Goal: Task Accomplishment & Management: Complete application form

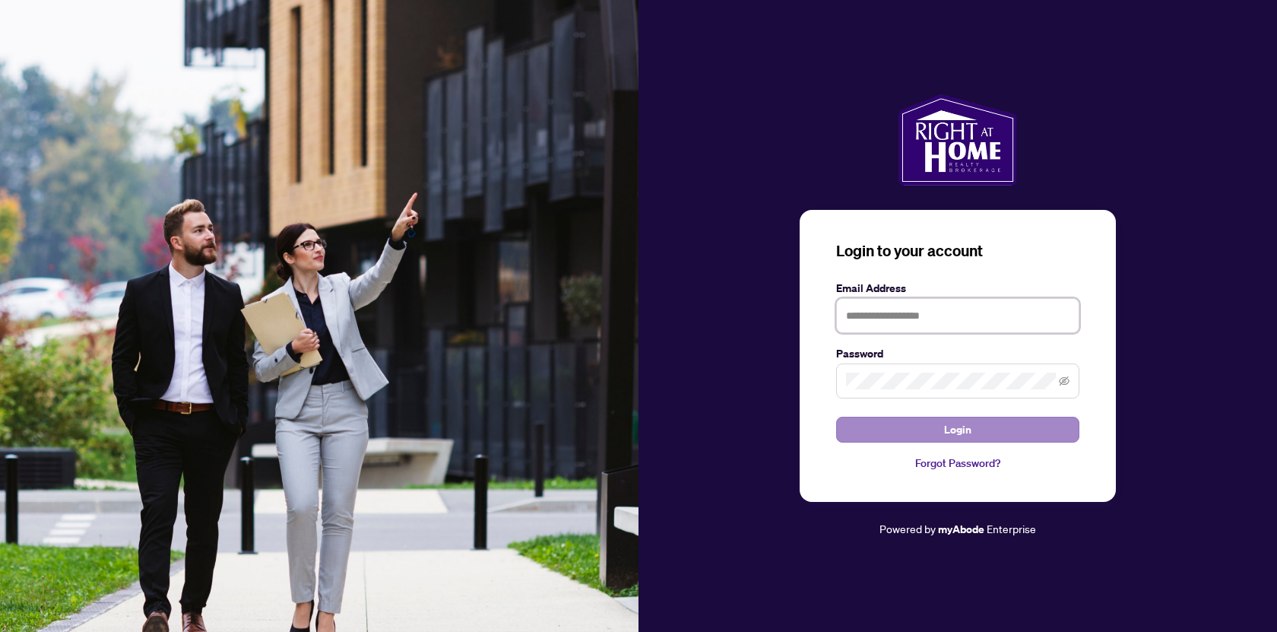
type input "**********"
click at [945, 430] on span "Login" at bounding box center [957, 429] width 27 height 24
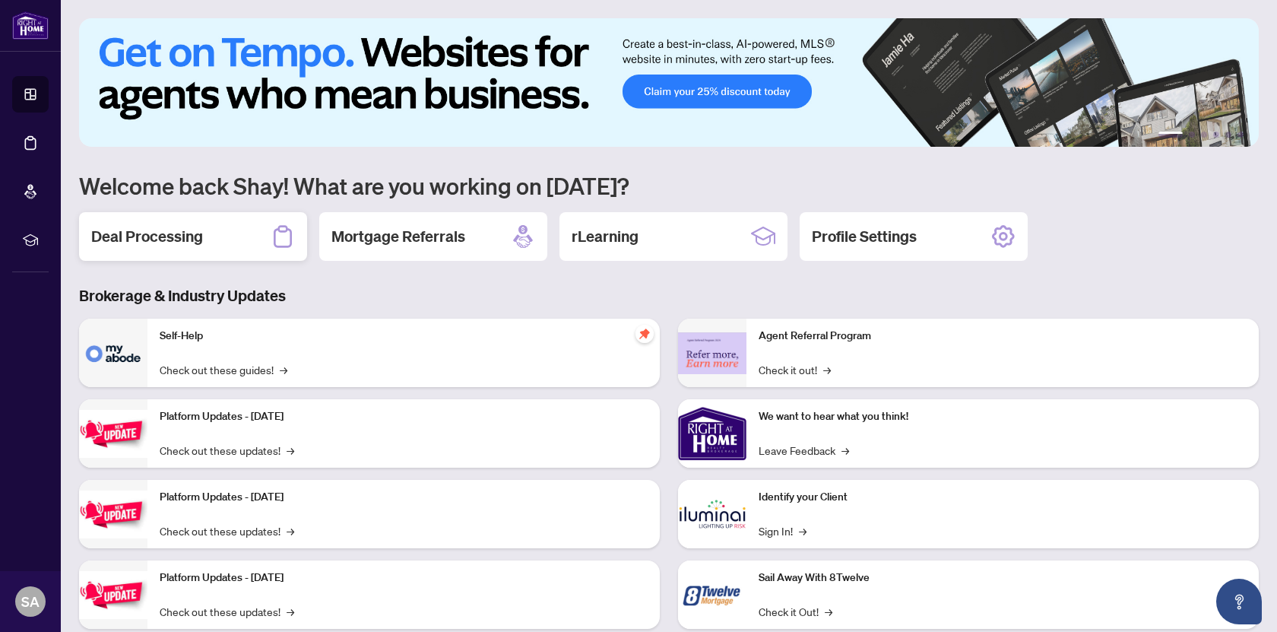
click at [209, 240] on div "Deal Processing" at bounding box center [193, 236] width 228 height 49
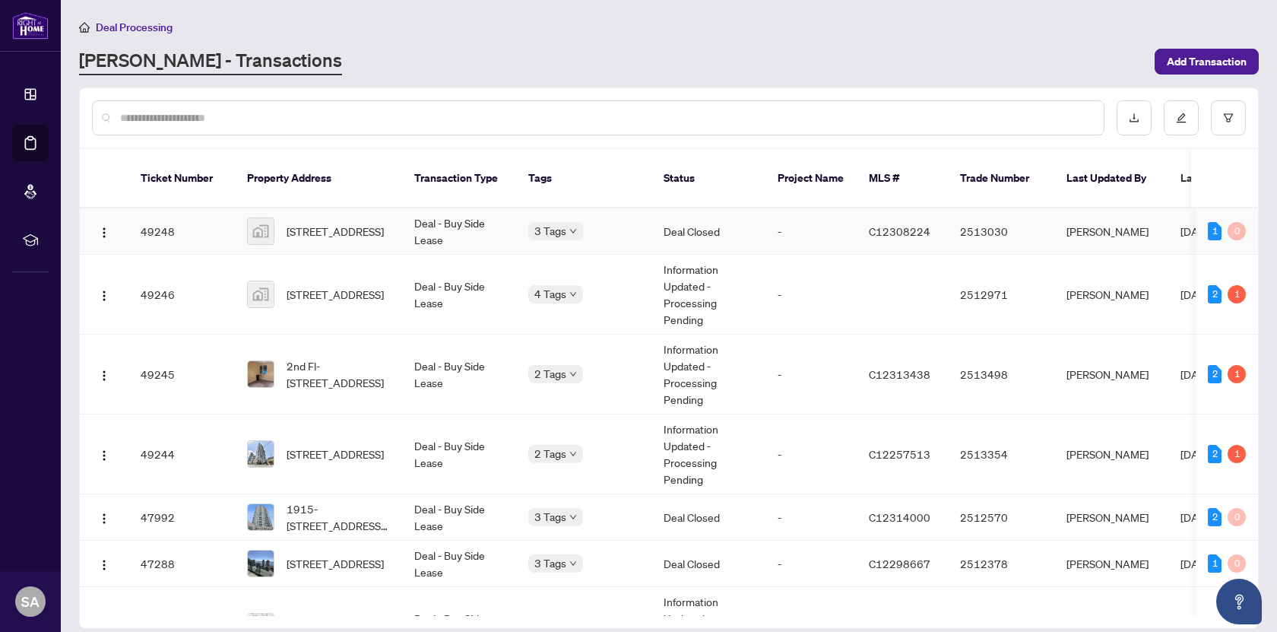
click at [369, 223] on span "2106-352 Front St, Toronto, Ontario M5V 0K3, Canada" at bounding box center [335, 231] width 97 height 17
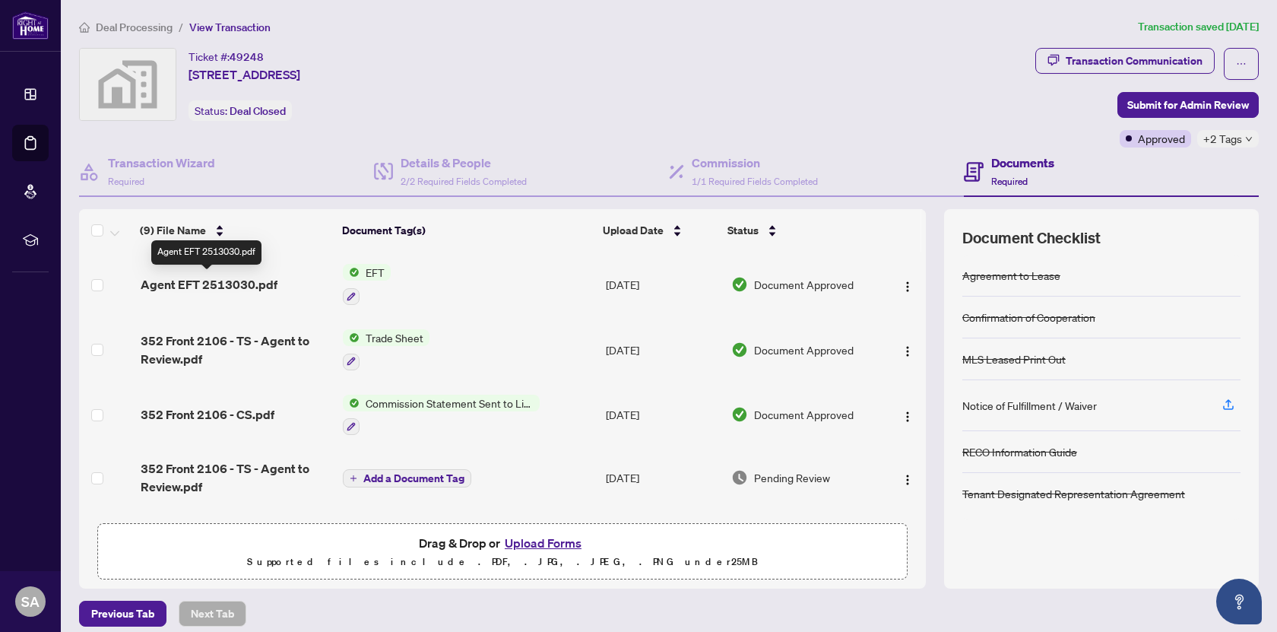
click at [249, 283] on span "Agent EFT 2513030.pdf" at bounding box center [209, 284] width 137 height 18
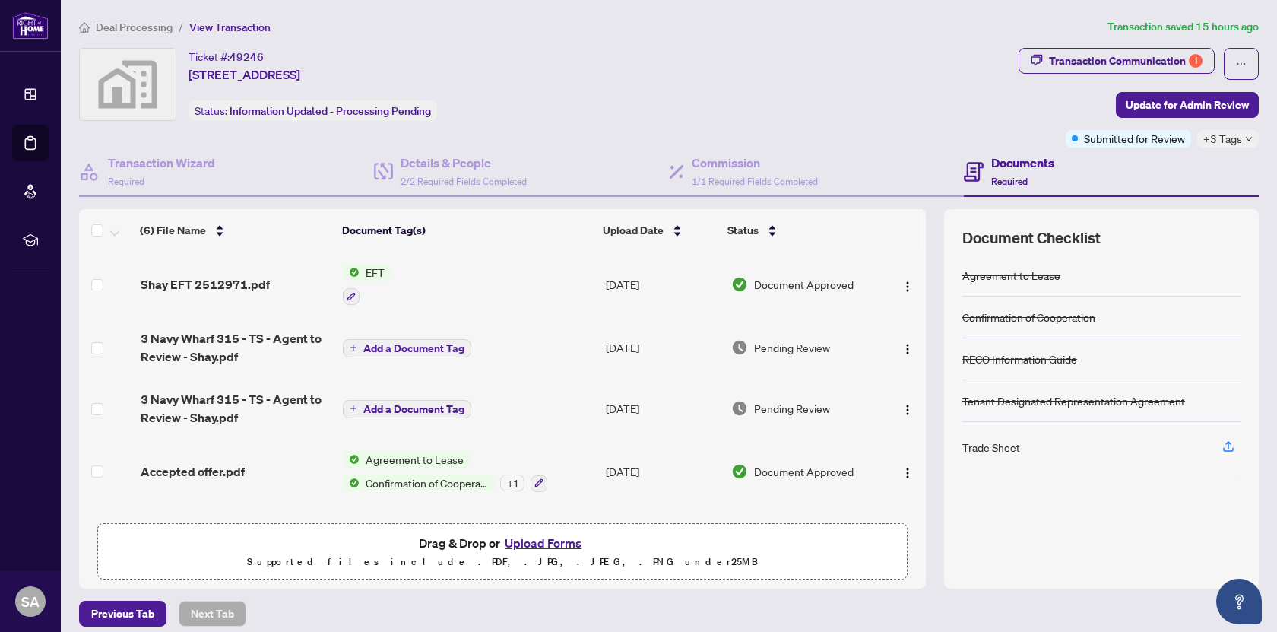
click at [214, 280] on span "Shay EFT 2512971.pdf" at bounding box center [205, 284] width 129 height 18
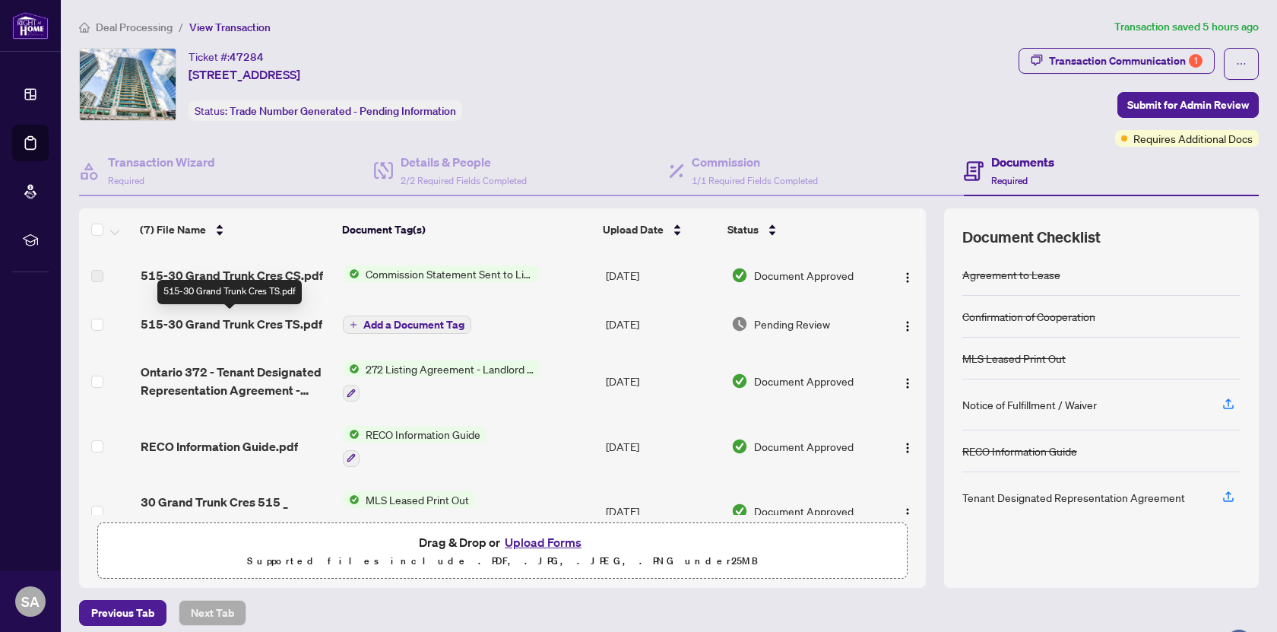
click at [231, 320] on span "515-30 Grand Trunk Cres TS.pdf" at bounding box center [232, 324] width 182 height 18
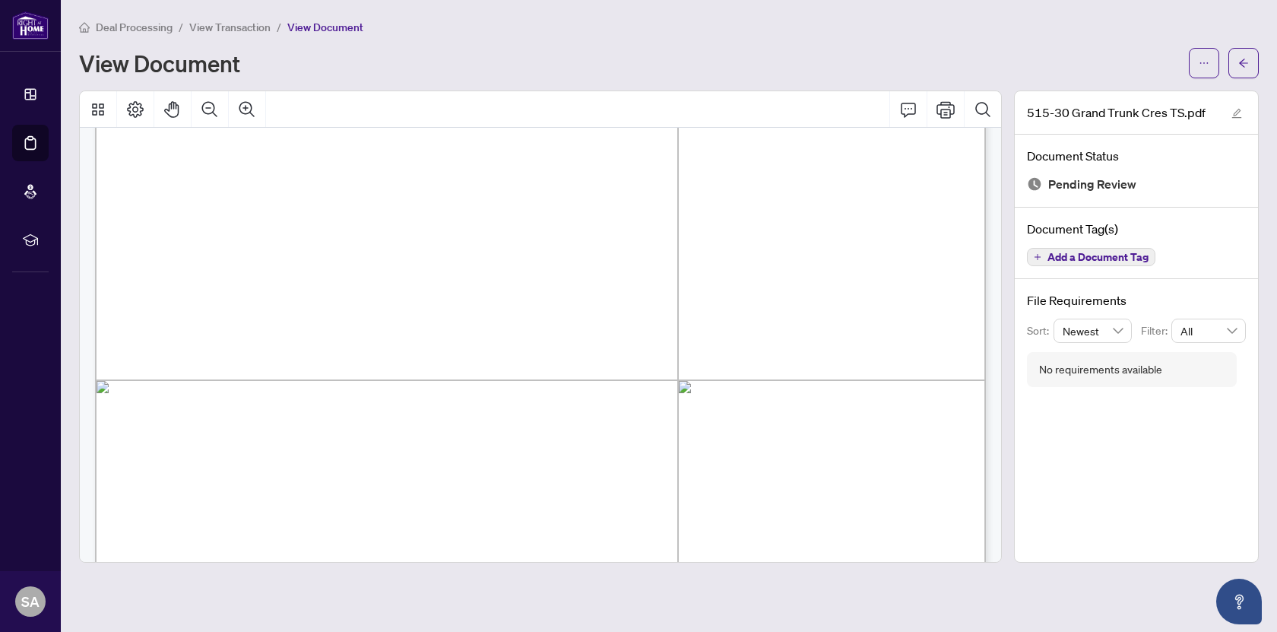
scroll to position [349, 0]
click at [1199, 49] on button "button" at bounding box center [1204, 63] width 30 height 30
click at [1147, 95] on span "Download" at bounding box center [1149, 95] width 116 height 17
click at [1252, 66] on button "button" at bounding box center [1243, 63] width 30 height 30
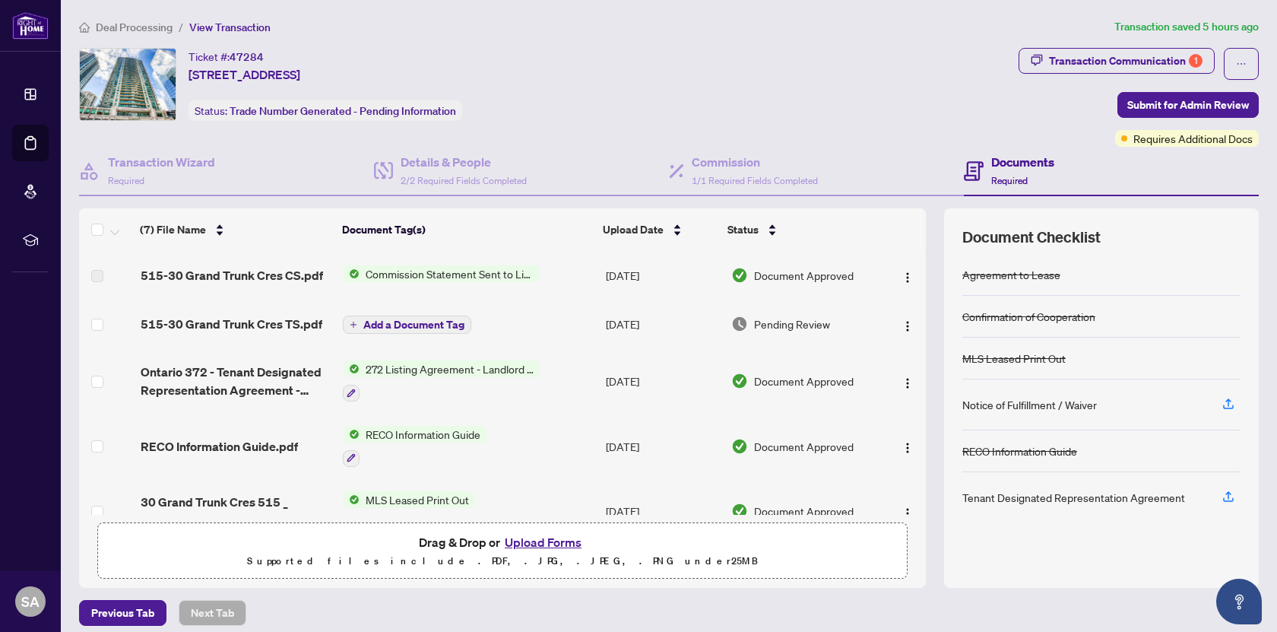
click at [552, 537] on button "Upload Forms" at bounding box center [543, 542] width 86 height 20
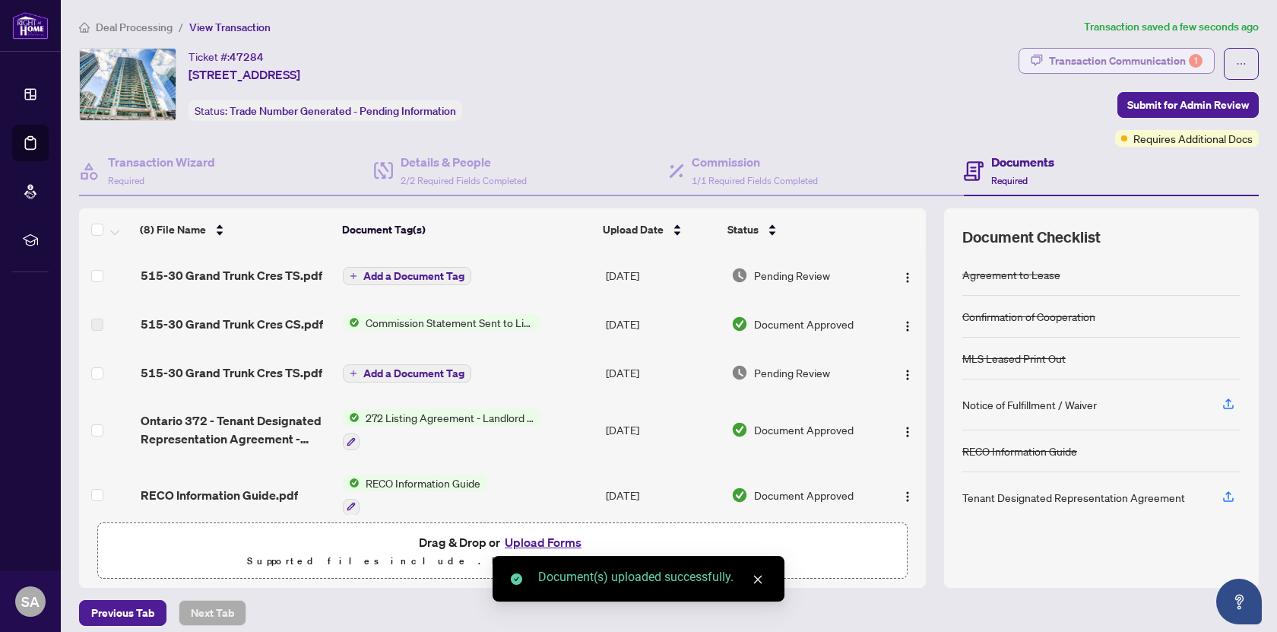
click at [1138, 55] on div "Transaction Communication 1" at bounding box center [1126, 61] width 154 height 24
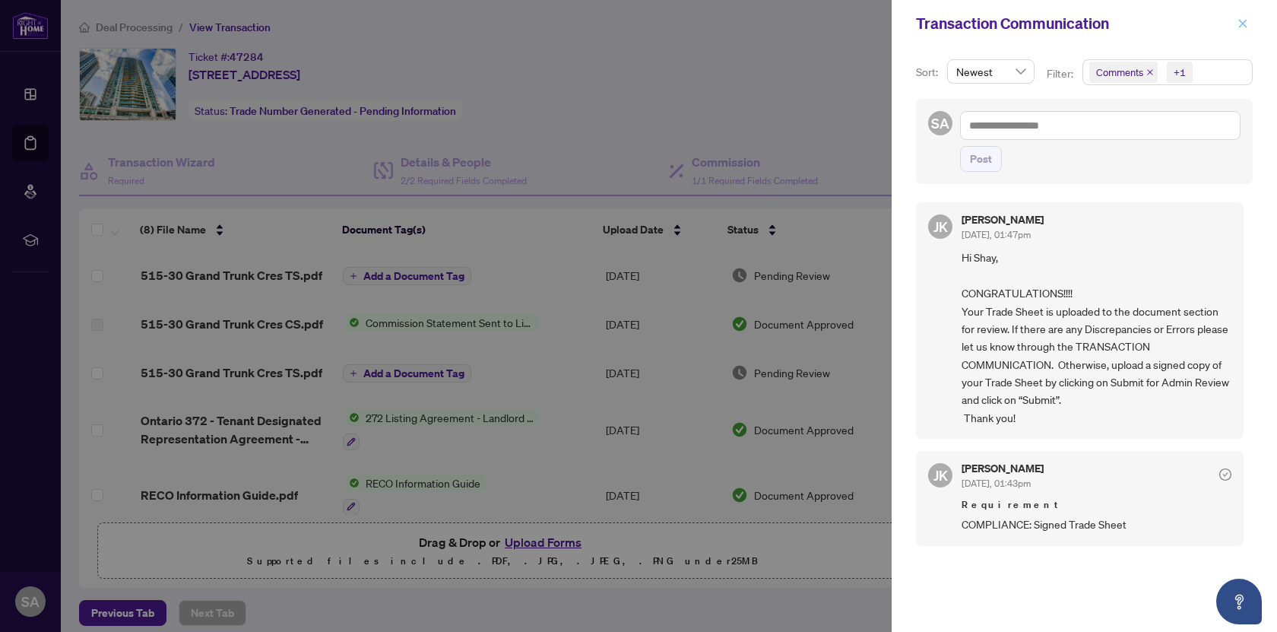
click at [1245, 25] on icon "close" at bounding box center [1242, 23] width 11 height 11
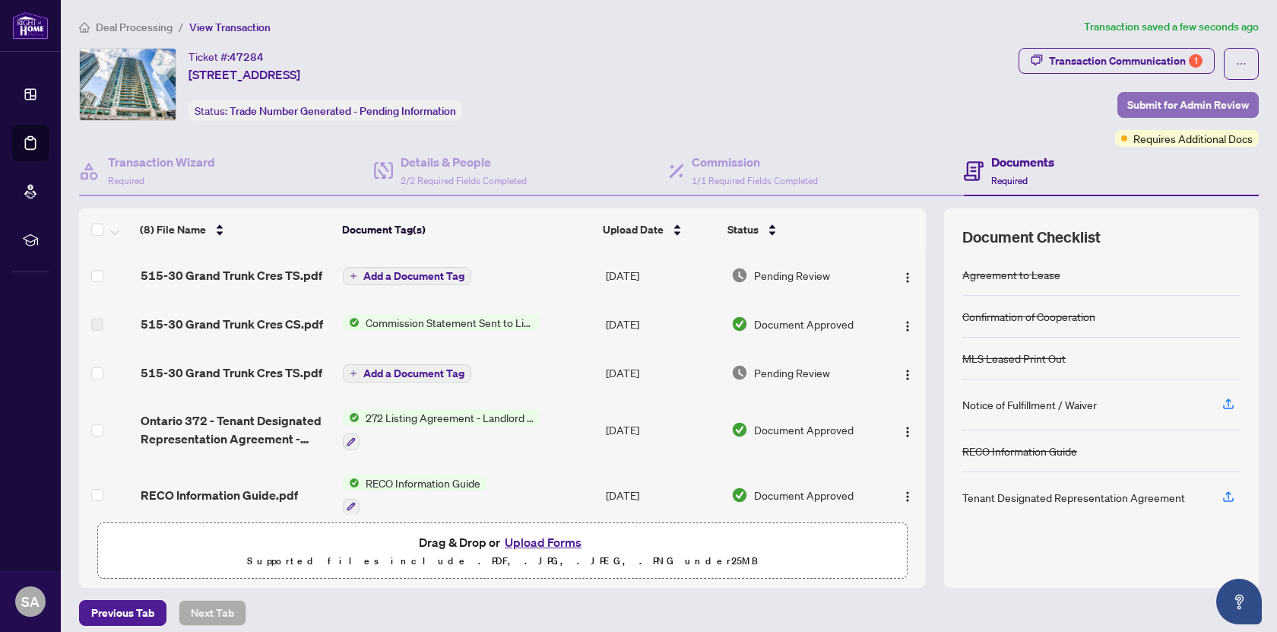
click at [1179, 104] on span "Submit for Admin Review" at bounding box center [1188, 105] width 122 height 24
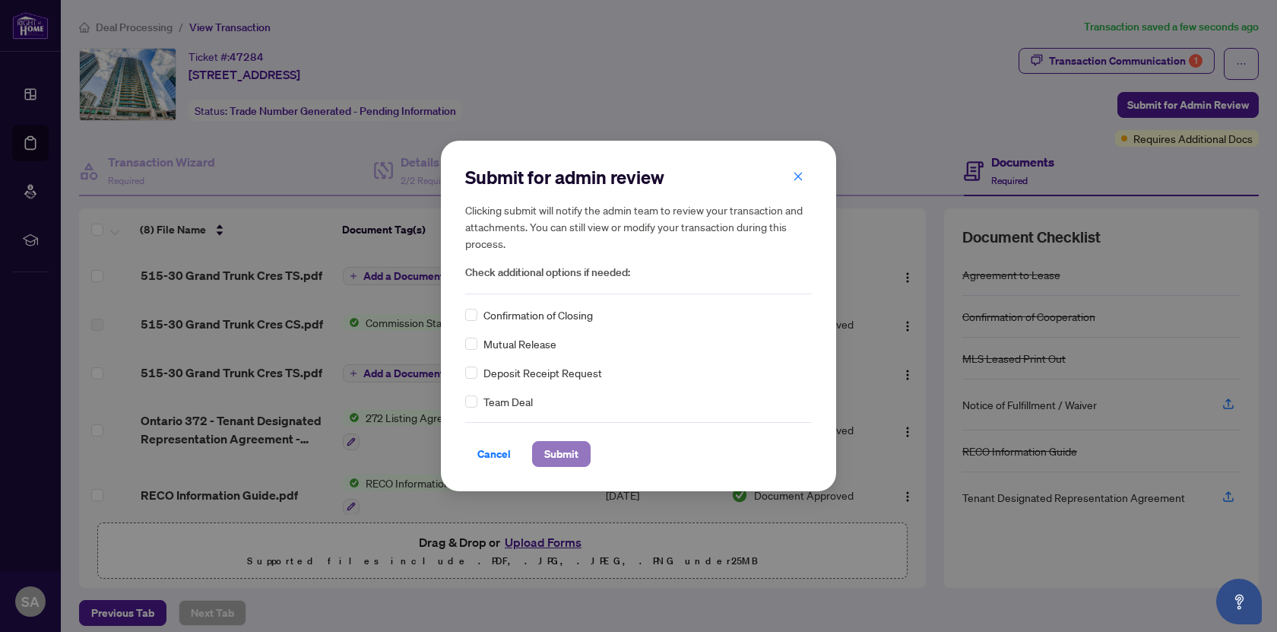
click at [571, 454] on span "Submit" at bounding box center [561, 454] width 34 height 24
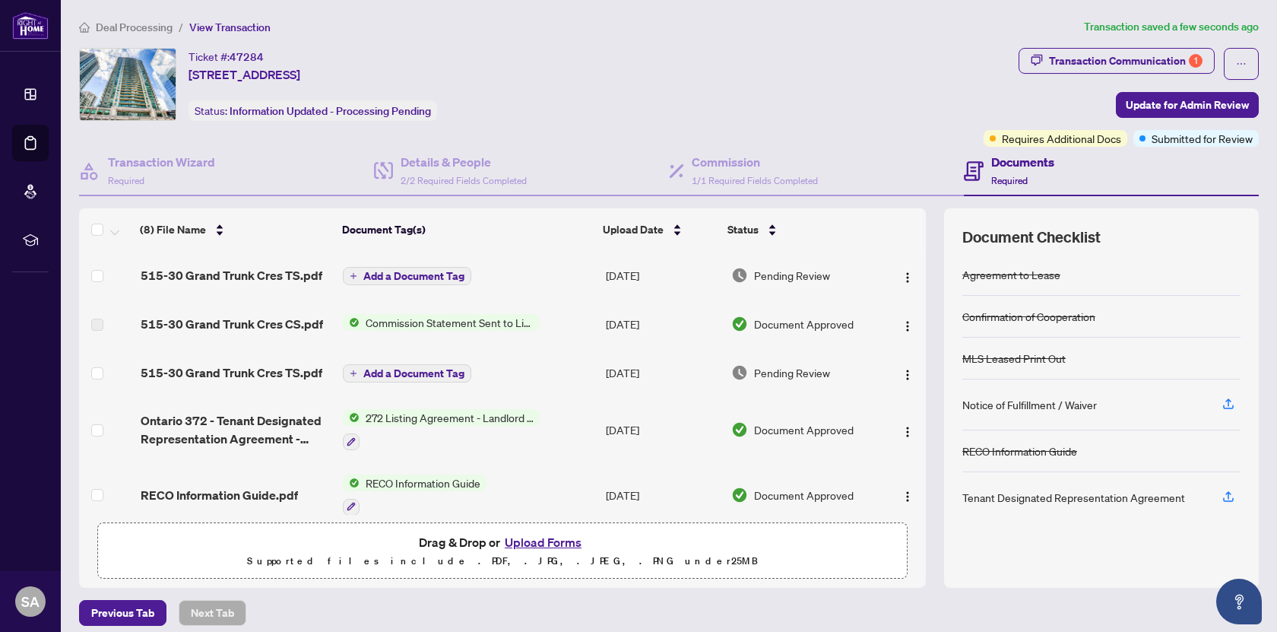
click at [245, 283] on td "515-30 Grand Trunk Cres TS.pdf" at bounding box center [236, 275] width 203 height 49
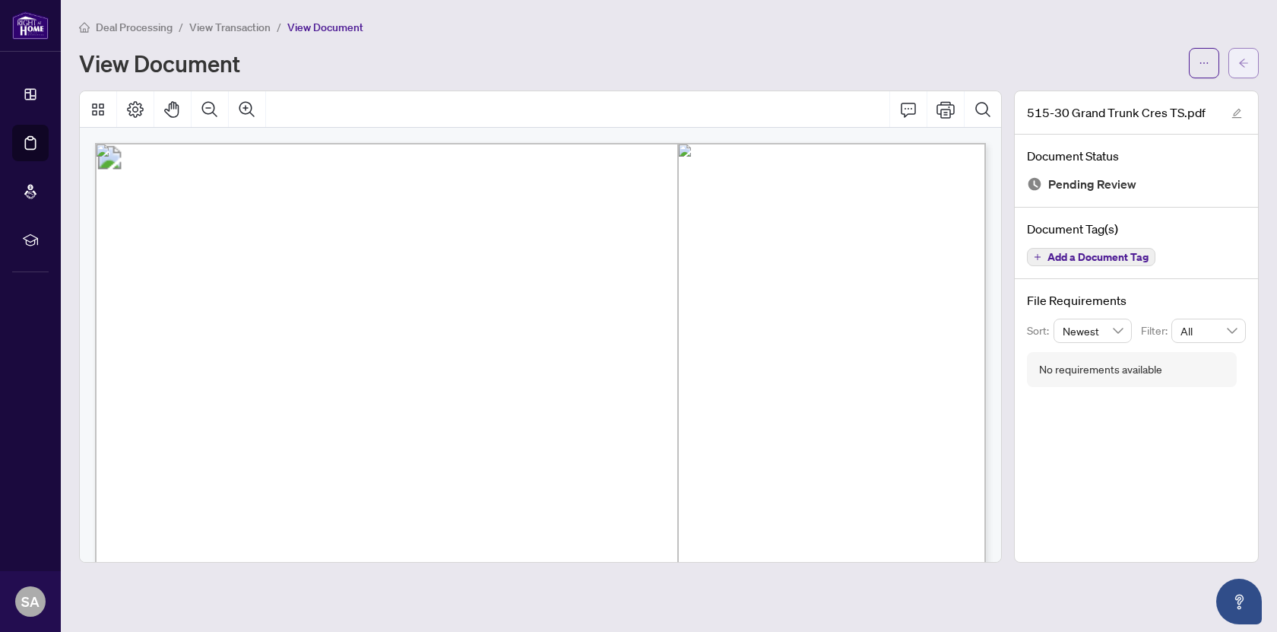
click at [1236, 59] on button "button" at bounding box center [1243, 63] width 30 height 30
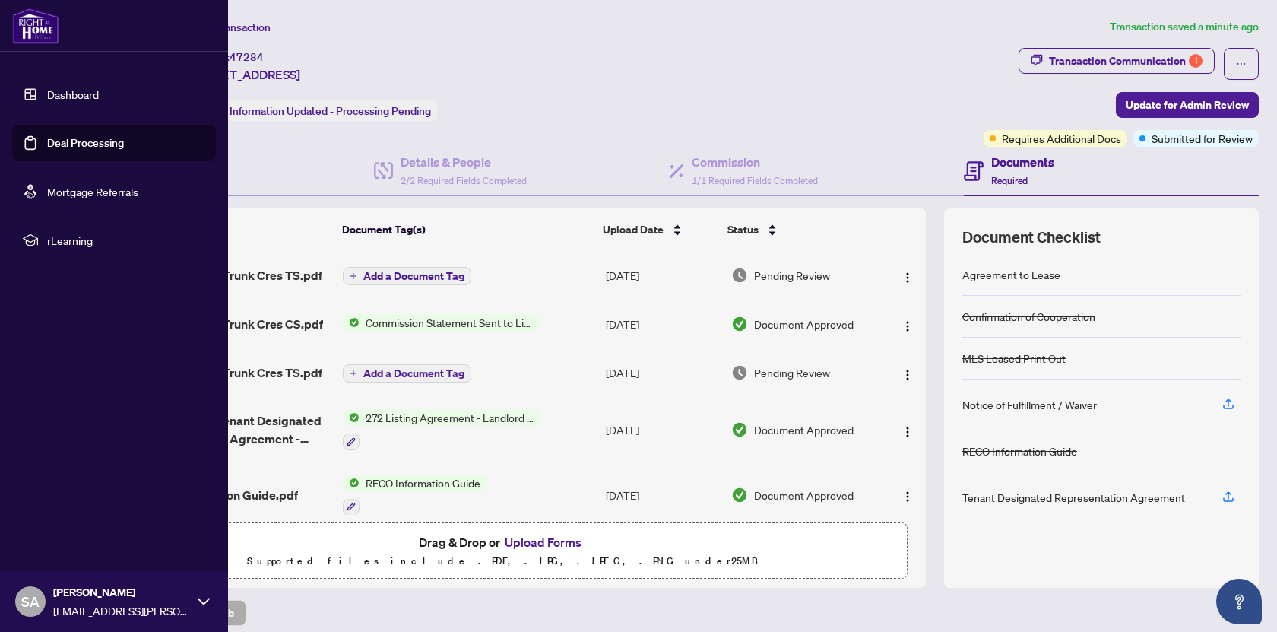
click at [47, 101] on link "Dashboard" at bounding box center [73, 94] width 52 height 14
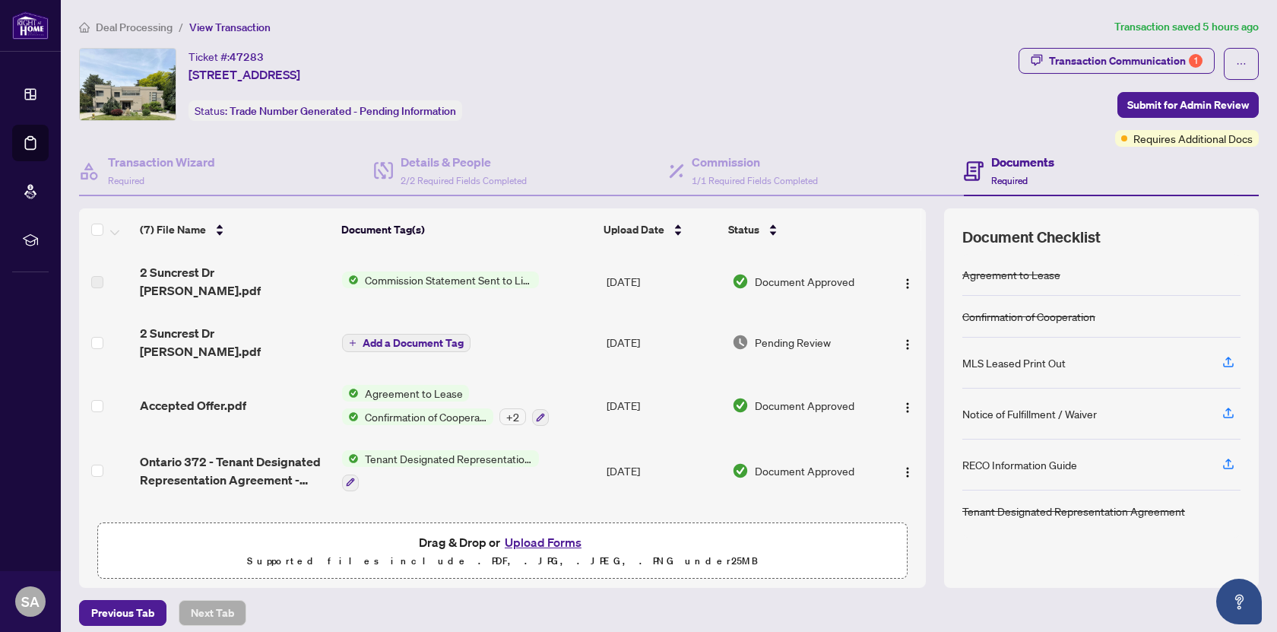
click at [239, 324] on span "2 Suncrest Dr [PERSON_NAME].pdf" at bounding box center [235, 342] width 190 height 36
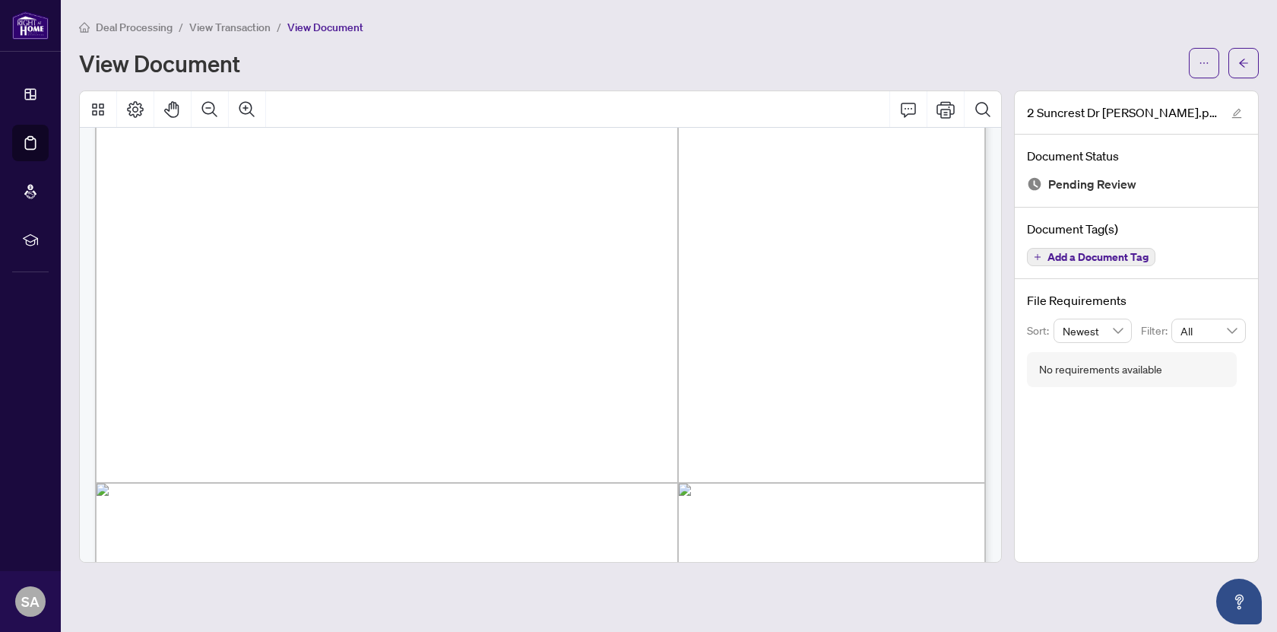
scroll to position [237, 0]
click at [1244, 74] on span "button" at bounding box center [1243, 63] width 11 height 24
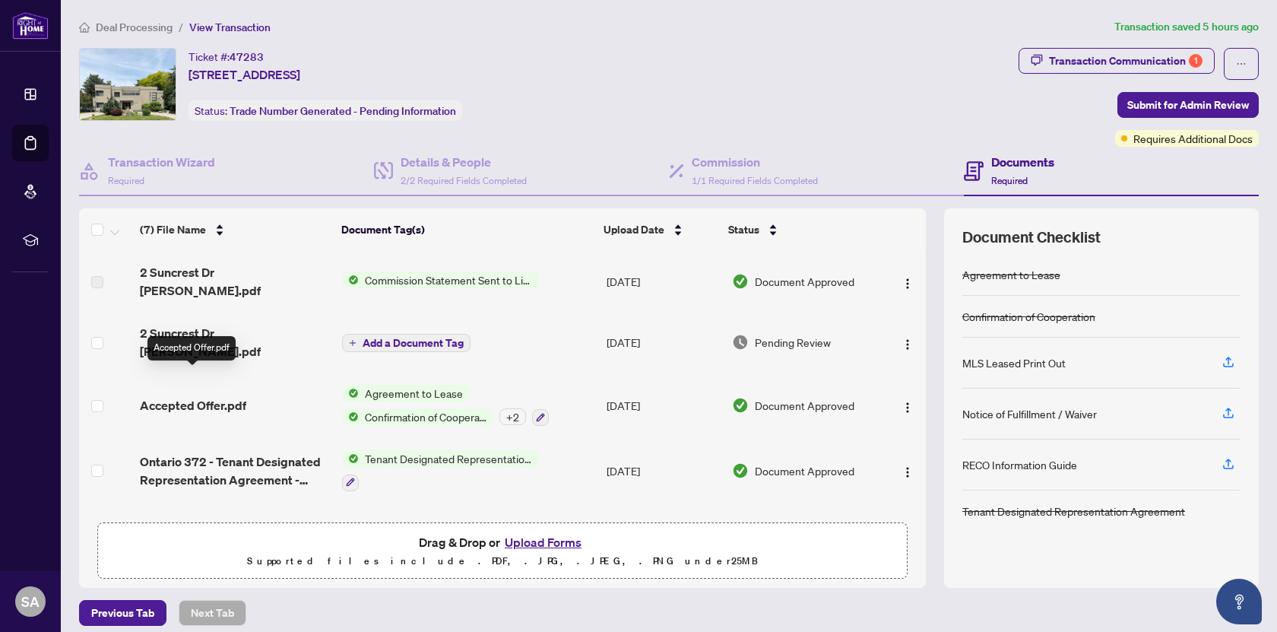
click at [173, 396] on span "Accepted Offer.pdf" at bounding box center [193, 405] width 106 height 18
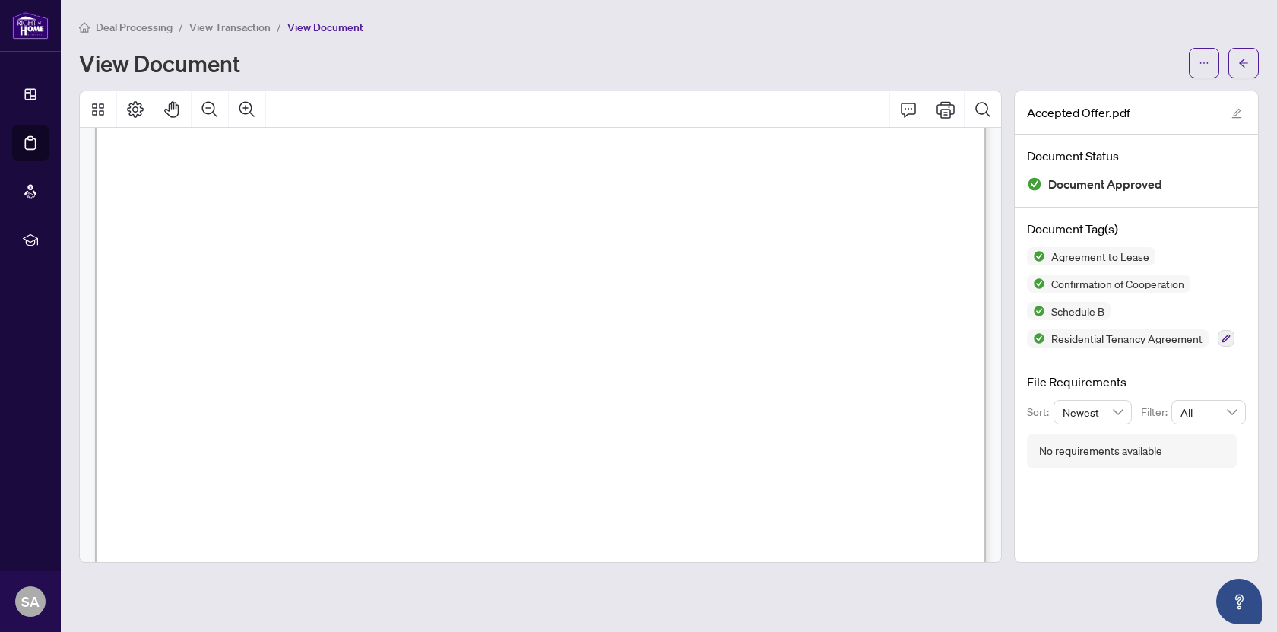
scroll to position [2537, 0]
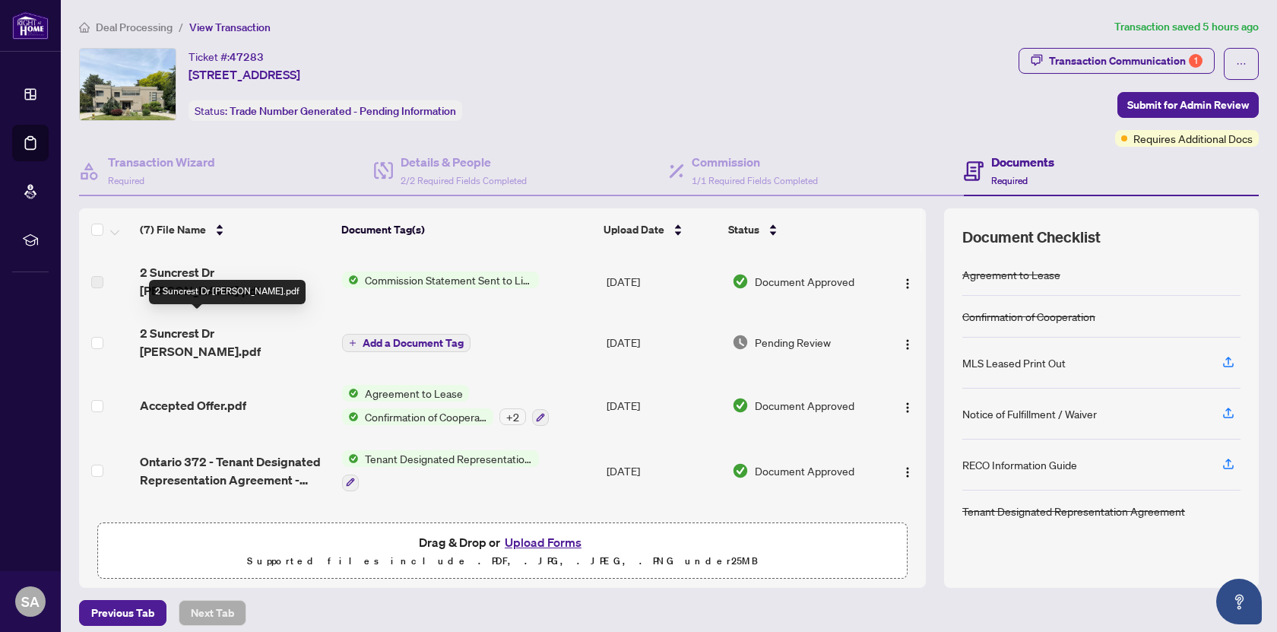
click at [234, 324] on span "2 Suncrest Dr [PERSON_NAME].pdf" at bounding box center [235, 342] width 190 height 36
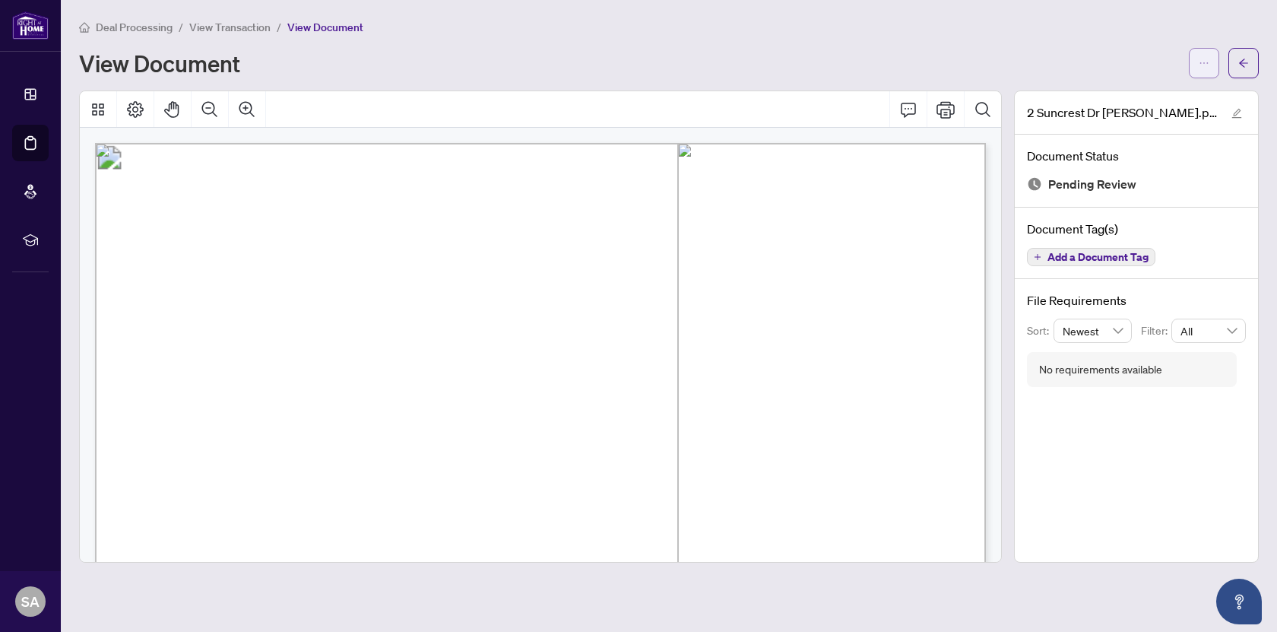
click at [1192, 65] on button "button" at bounding box center [1204, 63] width 30 height 30
click at [1151, 98] on span "Download" at bounding box center [1149, 95] width 116 height 17
click at [1228, 61] on button "button" at bounding box center [1243, 63] width 30 height 30
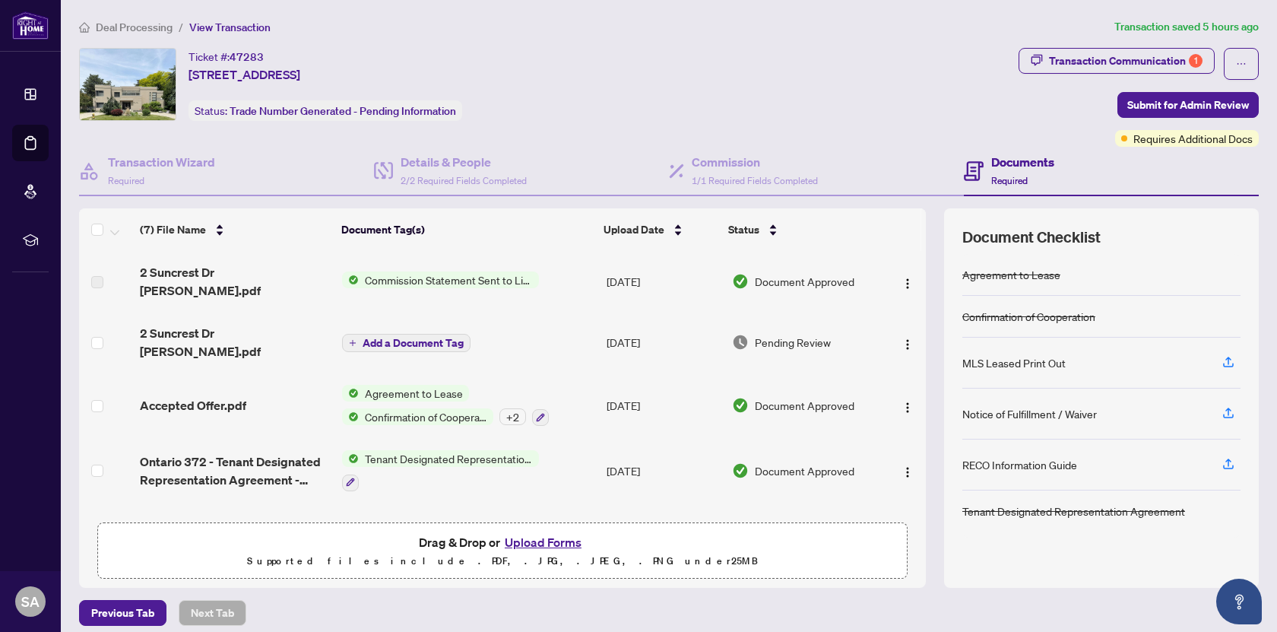
click at [536, 543] on button "Upload Forms" at bounding box center [543, 542] width 86 height 20
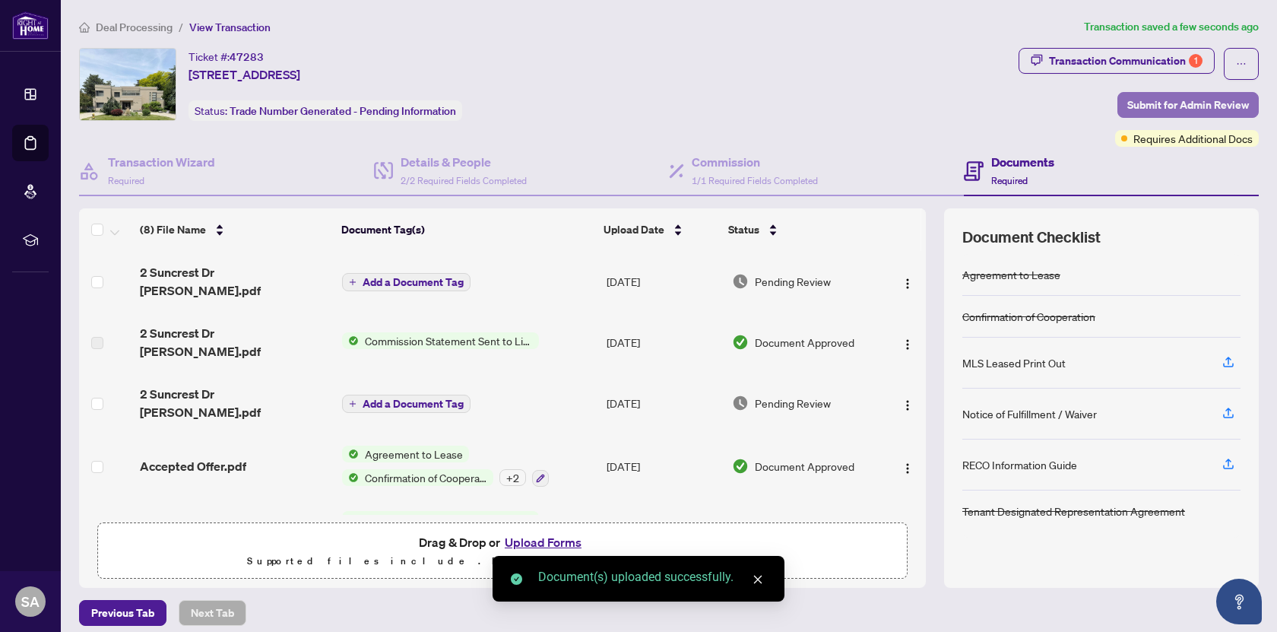
click at [1158, 104] on span "Submit for Admin Review" at bounding box center [1188, 105] width 122 height 24
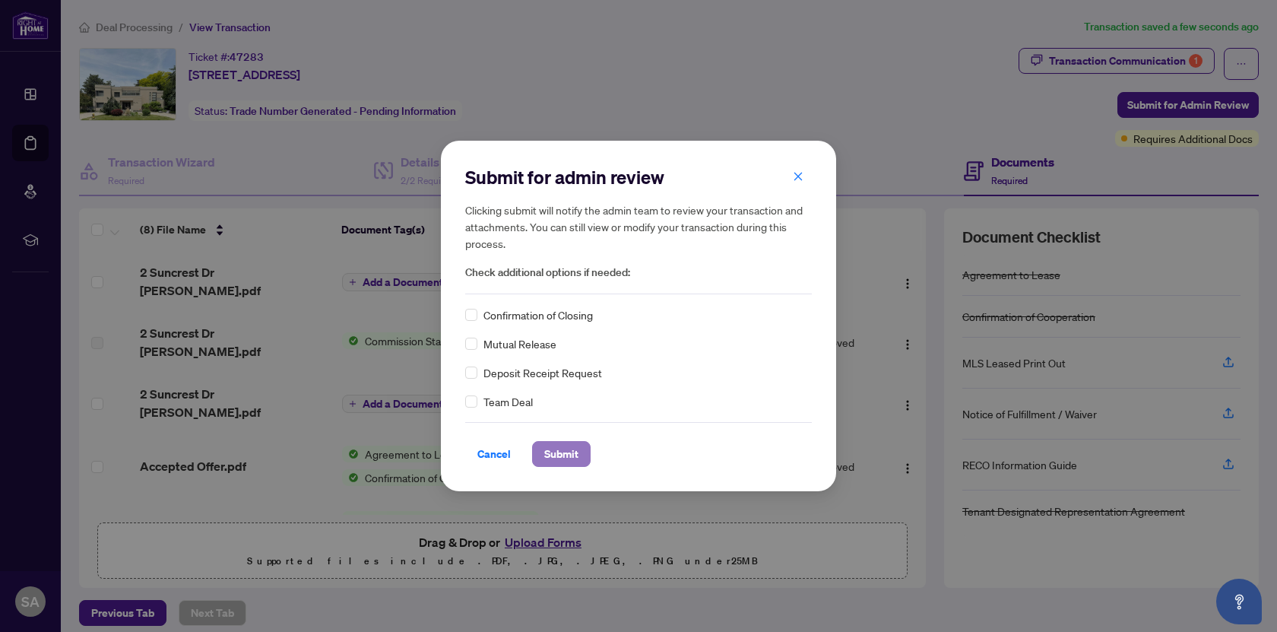
click at [557, 457] on span "Submit" at bounding box center [561, 454] width 34 height 24
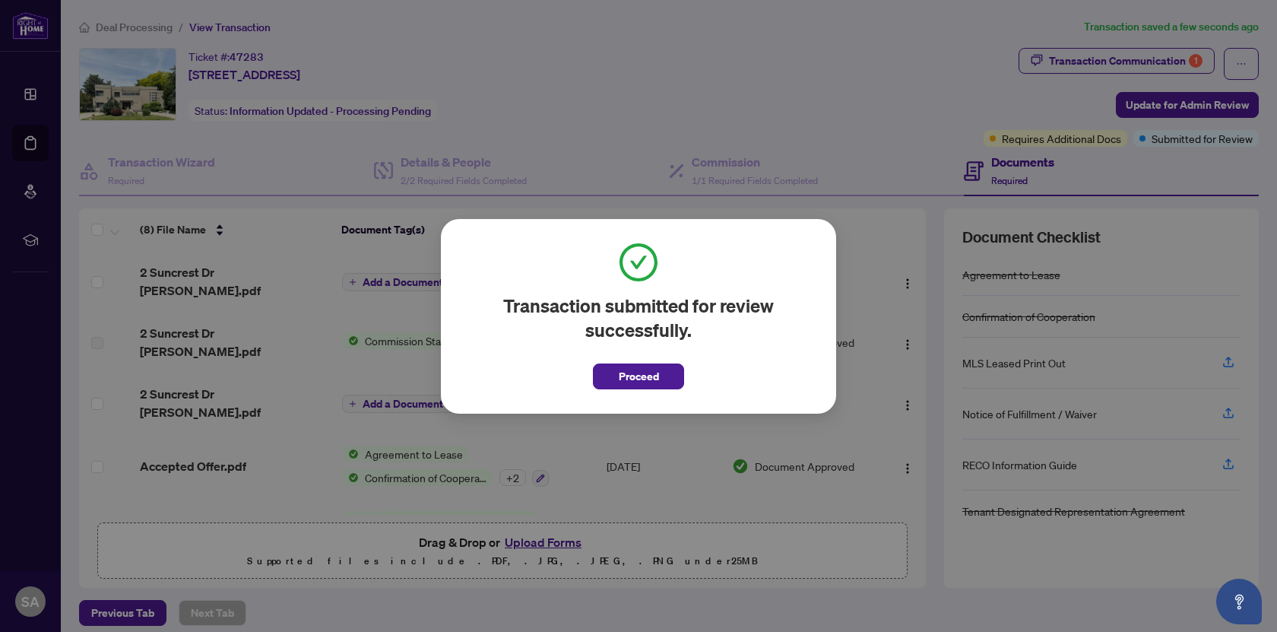
click at [629, 389] on div "Transaction submitted for review successfully. Proceed Cancel OK" at bounding box center [638, 316] width 395 height 195
click at [629, 379] on span "Proceed" at bounding box center [639, 376] width 40 height 24
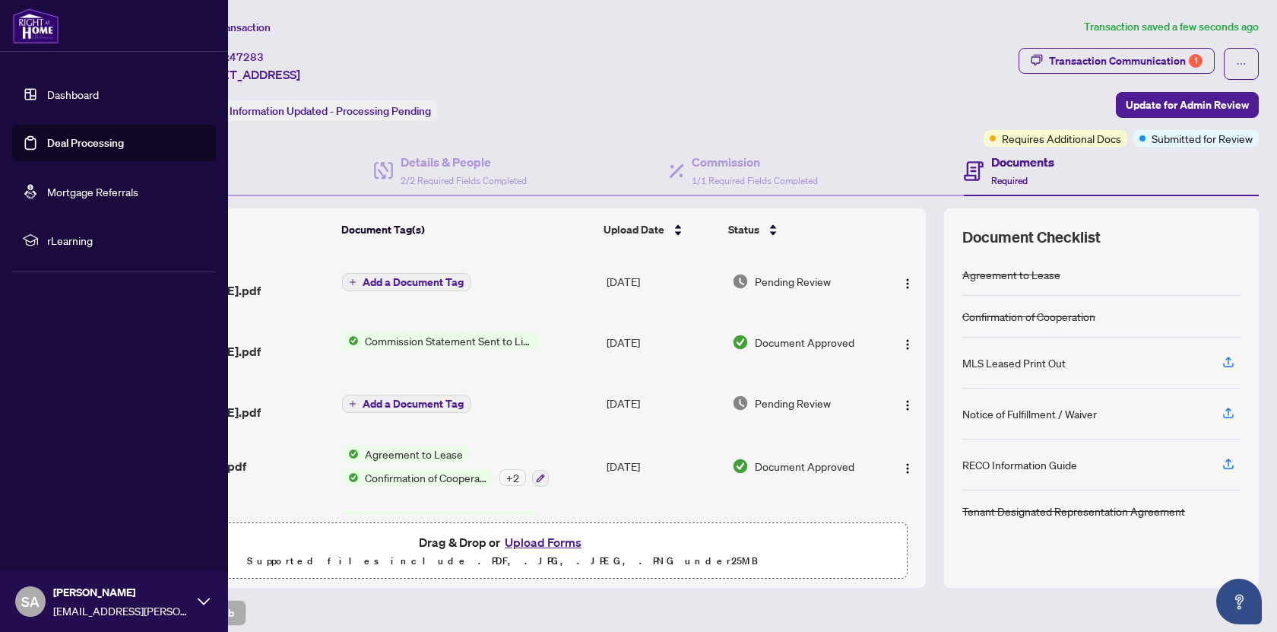
click at [71, 87] on link "Dashboard" at bounding box center [73, 94] width 52 height 14
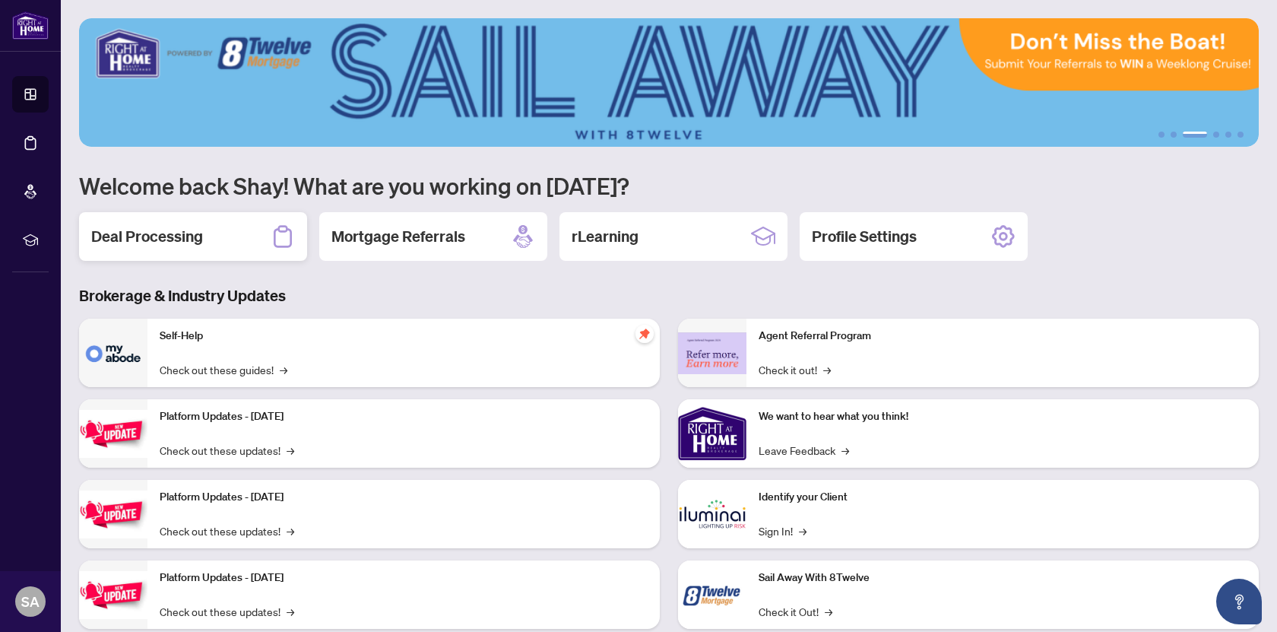
click at [239, 252] on div "Deal Processing" at bounding box center [193, 236] width 228 height 49
